Goal: Task Accomplishment & Management: Manage account settings

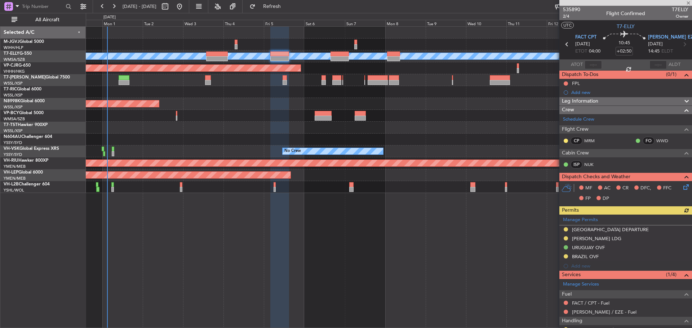
scroll to position [116, 0]
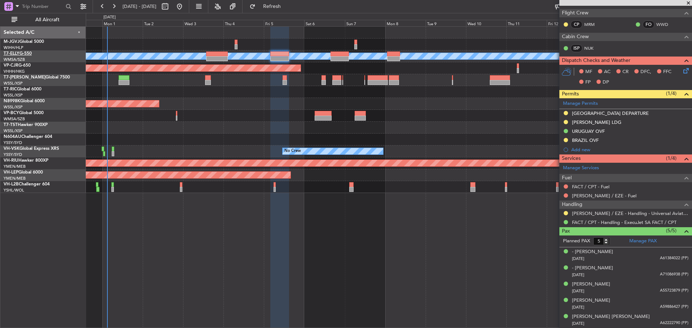
click at [27, 55] on link "T7-ELLY G-550" at bounding box center [18, 54] width 28 height 4
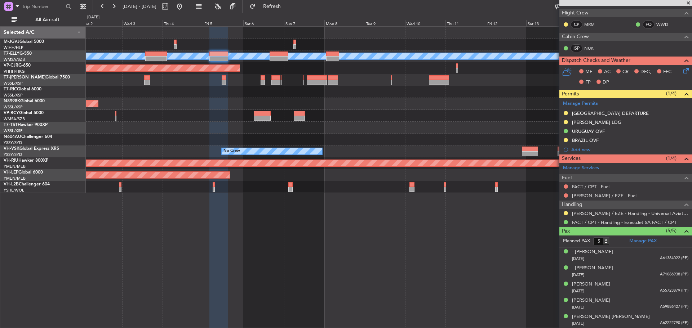
click at [420, 115] on div at bounding box center [389, 116] width 606 height 12
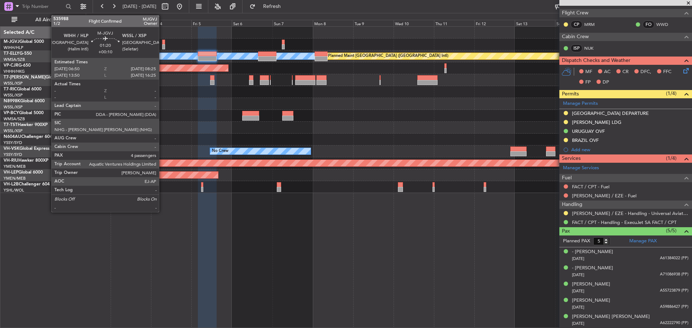
click at [162, 47] on div at bounding box center [163, 46] width 3 height 5
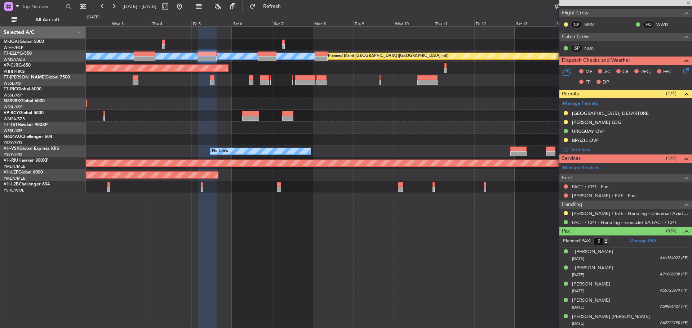
type input "+00:10"
type input "4"
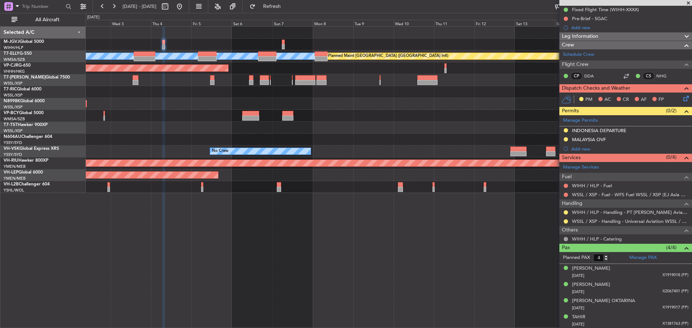
scroll to position [74, 0]
click at [564, 222] on button at bounding box center [566, 221] width 4 height 4
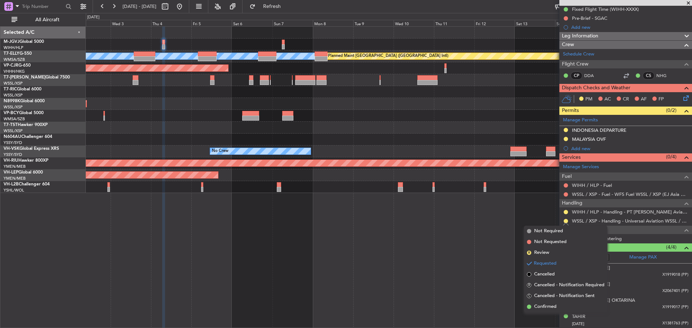
drag, startPoint x: 550, startPoint y: 308, endPoint x: 551, endPoint y: 301, distance: 6.9
click at [550, 308] on span "Confirmed" at bounding box center [545, 307] width 22 height 7
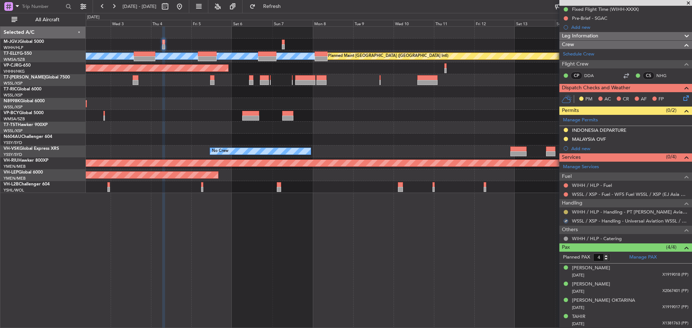
click at [565, 211] on button at bounding box center [566, 212] width 4 height 4
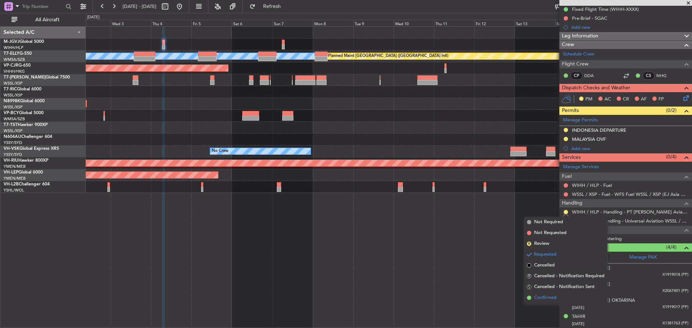
click at [541, 297] on span "Confirmed" at bounding box center [545, 297] width 22 height 7
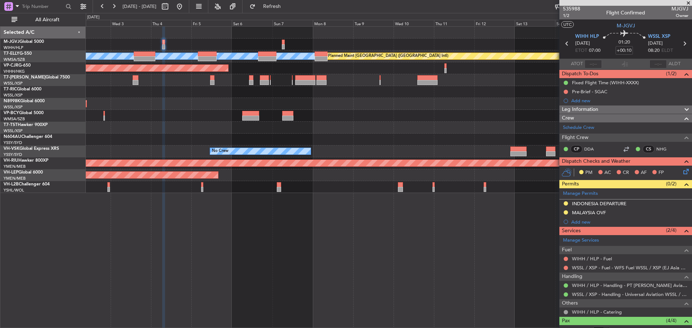
scroll to position [0, 0]
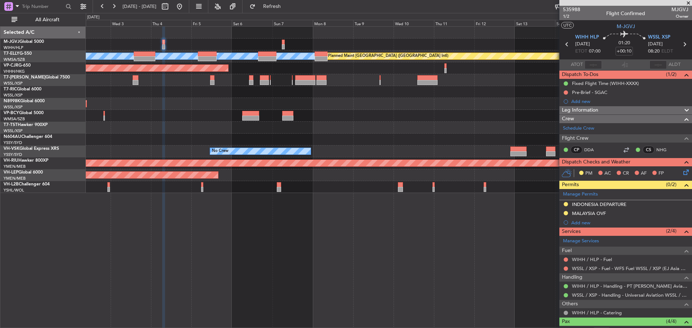
click at [681, 44] on icon at bounding box center [684, 44] width 9 height 9
type input "+00:20"
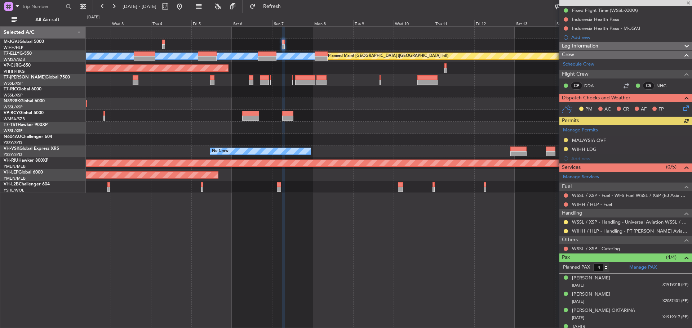
scroll to position [92, 0]
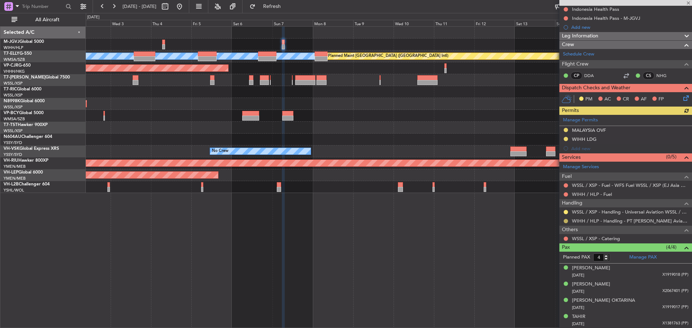
click at [566, 220] on button at bounding box center [566, 221] width 4 height 4
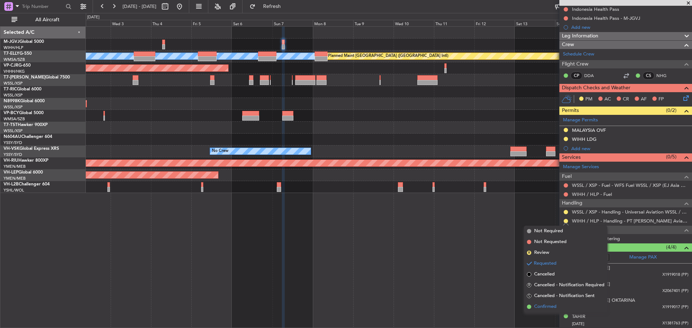
click at [540, 308] on span "Confirmed" at bounding box center [545, 307] width 22 height 7
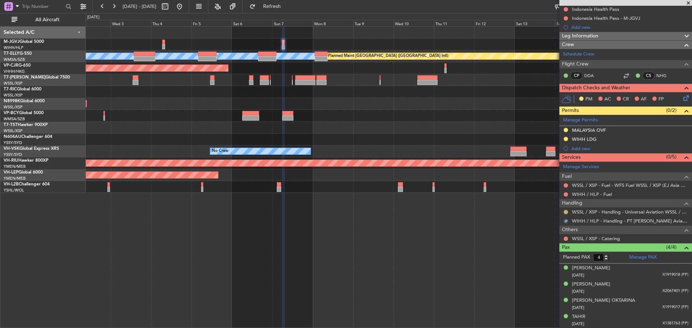
click at [566, 211] on button at bounding box center [566, 212] width 4 height 4
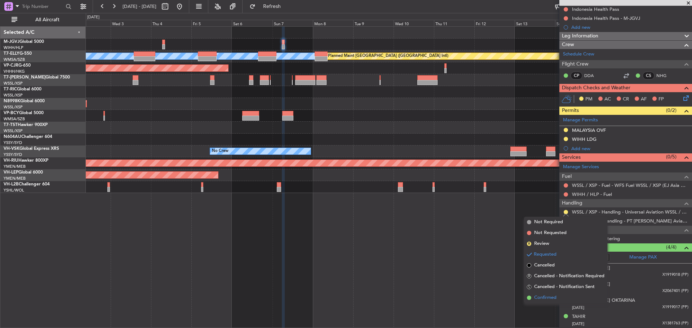
click at [546, 298] on span "Confirmed" at bounding box center [545, 297] width 22 height 7
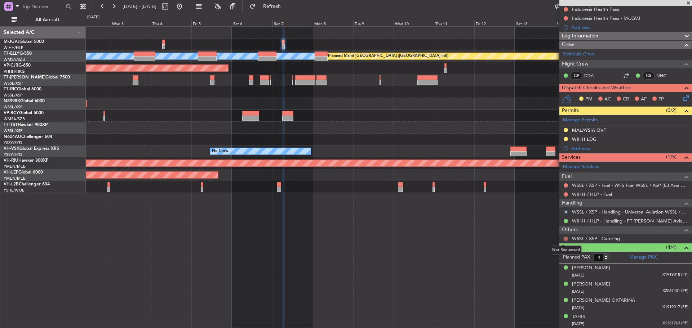
click at [565, 238] on button at bounding box center [566, 239] width 4 height 4
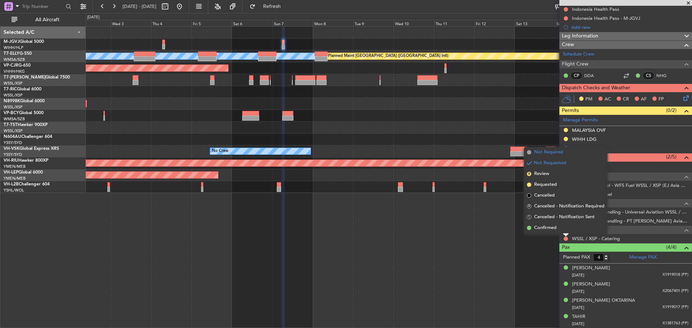
click at [545, 154] on span "Not Required" at bounding box center [548, 152] width 29 height 7
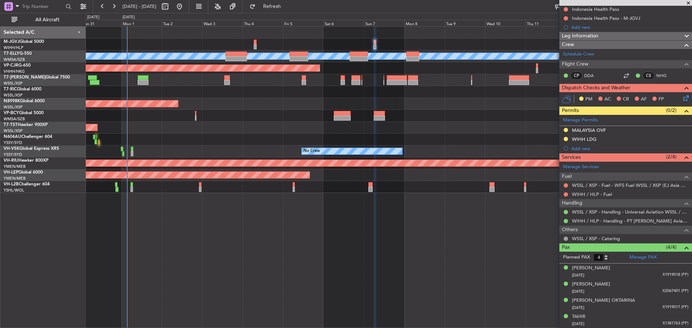
click at [240, 97] on div at bounding box center [389, 92] width 606 height 12
click at [34, 44] on link "M-JGVJ Global 5000" at bounding box center [24, 42] width 40 height 4
